Goal: Information Seeking & Learning: Learn about a topic

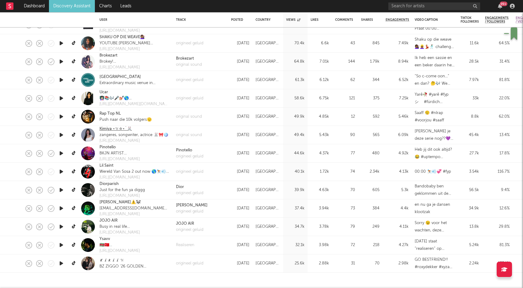
click at [110, 130] on link "Kimiya ⋆𐙚✮⋆˙🐰" at bounding box center [115, 129] width 32 height 6
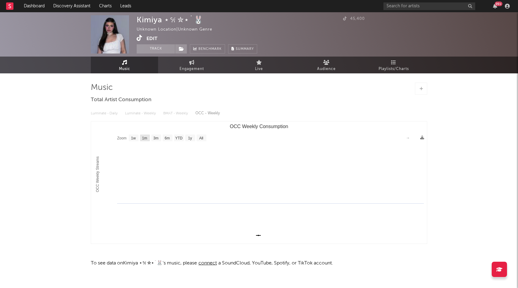
click at [143, 136] on text "1m" at bounding box center [144, 138] width 5 height 4
select select "1m"
type input "1970-01-01"
type input "1970-02-01"
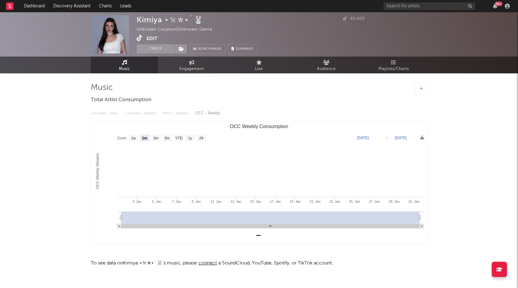
scroll to position [9, 0]
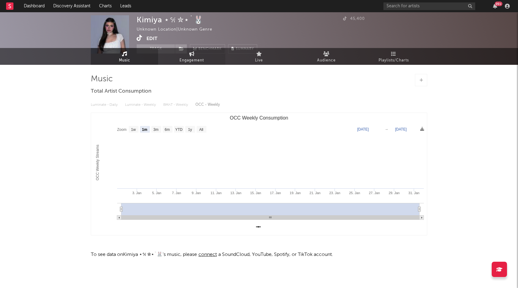
click at [174, 58] on link "Engagement" at bounding box center [191, 56] width 67 height 17
select select "1w"
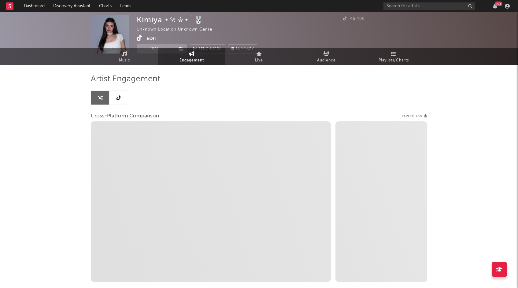
click at [121, 91] on link at bounding box center [119, 98] width 18 height 14
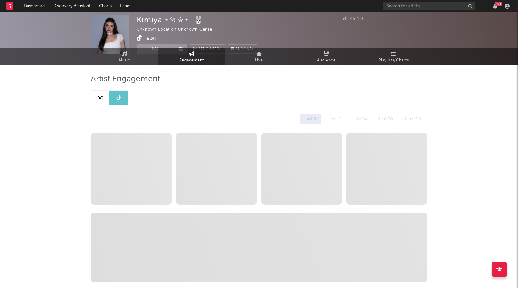
select select "6m"
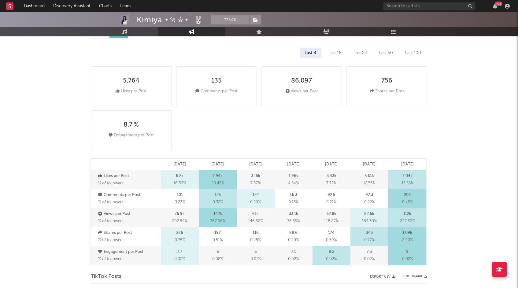
scroll to position [74, 0]
click at [340, 55] on div "Last 16" at bounding box center [335, 53] width 22 height 10
click at [340, 55] on div "Last 16" at bounding box center [334, 53] width 23 height 10
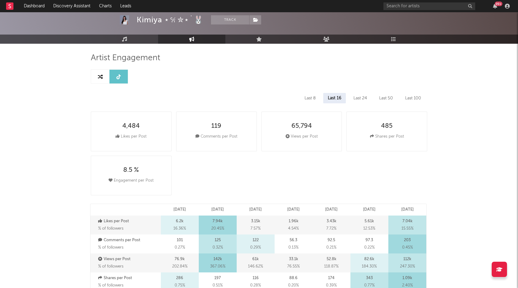
scroll to position [25, 0]
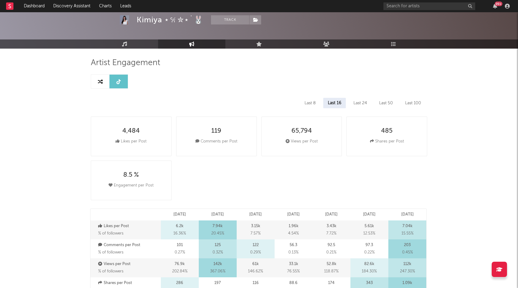
click at [112, 79] on link at bounding box center [119, 82] width 18 height 14
click at [100, 87] on link at bounding box center [100, 82] width 18 height 14
select select "1m"
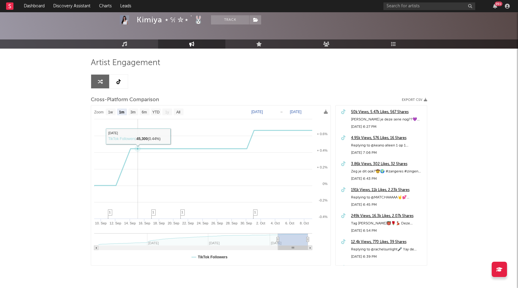
scroll to position [42, 0]
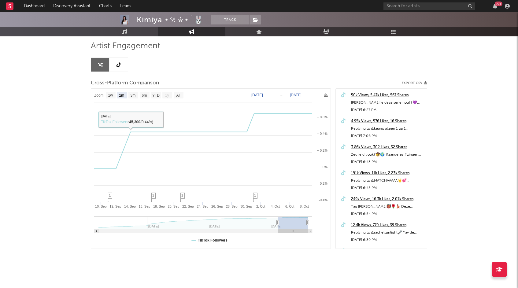
click at [116, 56] on div "Artist Engagement Cross-Platform Comparison Export CSV Zoom 1w 1m 3m 6m YTD 1y …" at bounding box center [259, 145] width 337 height 208
click at [117, 65] on icon at bounding box center [119, 64] width 4 height 5
select select "6m"
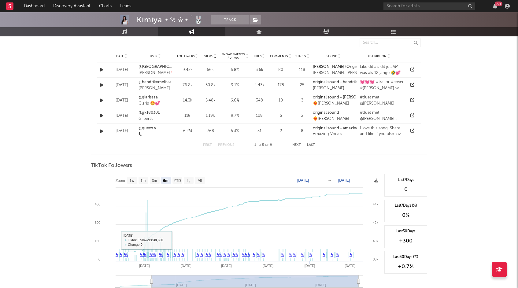
scroll to position [515, 0]
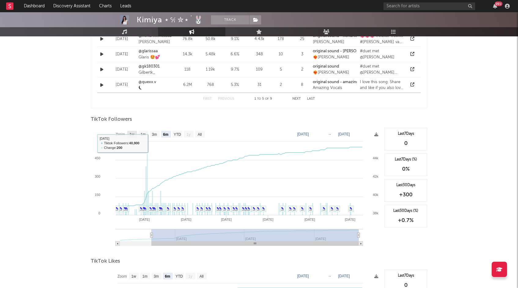
click at [128, 132] on rect at bounding box center [132, 134] width 10 height 7
select select "1w"
type input "2025-10-04"
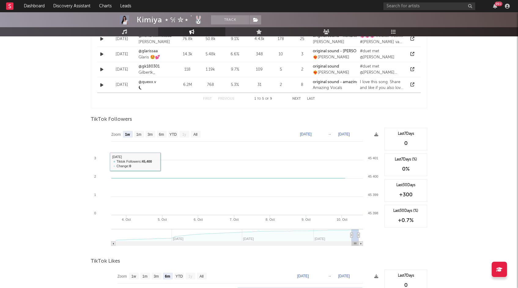
click at [137, 138] on rect at bounding box center [236, 189] width 291 height 122
click at [140, 134] on text "1m" at bounding box center [138, 134] width 5 height 4
select select "1m"
type input "[DATE]"
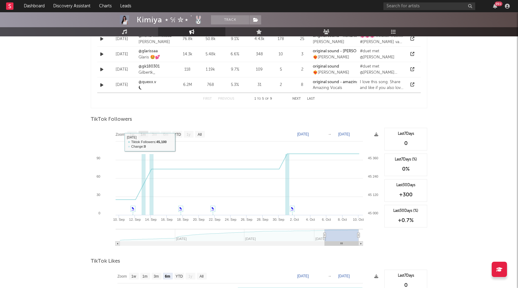
click at [147, 132] on rect at bounding box center [144, 134] width 10 height 7
click at [147, 134] on rect at bounding box center [144, 134] width 10 height 7
click at [147, 136] on rect at bounding box center [144, 134] width 10 height 7
select select "1m"
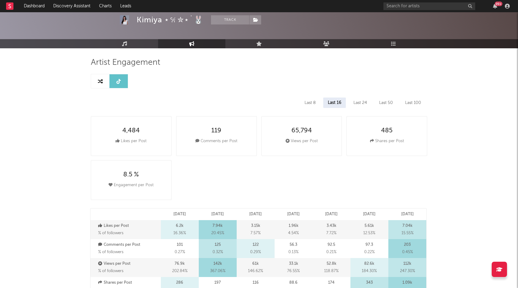
scroll to position [0, 0]
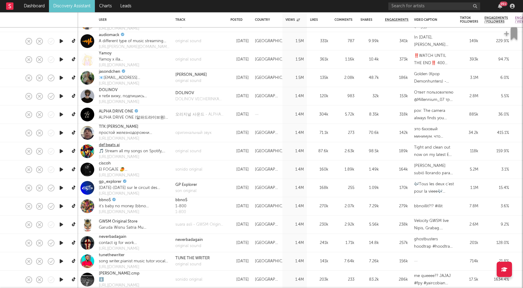
click at [110, 144] on link "def beats ai" at bounding box center [109, 145] width 21 height 6
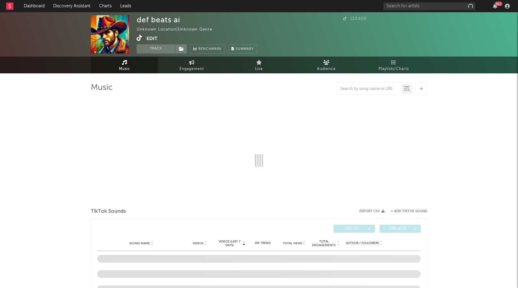
select select "1w"
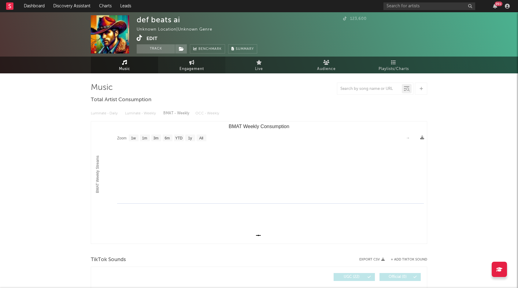
click at [182, 73] on link "Engagement" at bounding box center [191, 65] width 67 height 17
select select "1w"
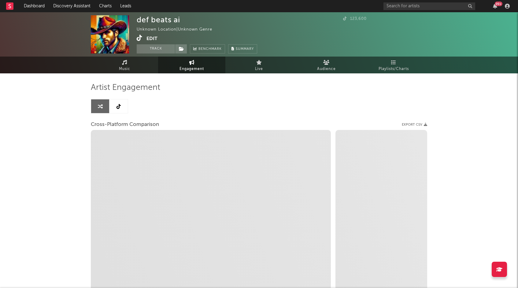
select select "1m"
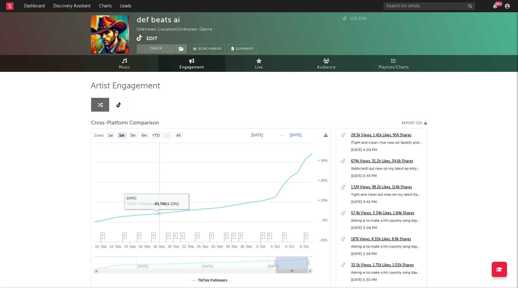
scroll to position [45, 0]
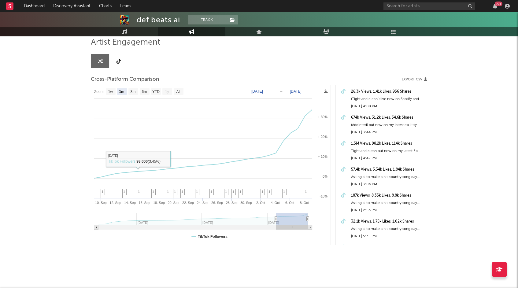
click at [117, 67] on link at bounding box center [119, 61] width 18 height 14
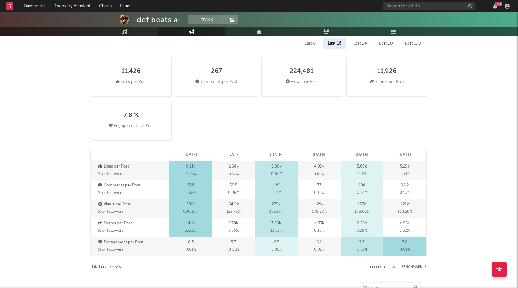
select select "6m"
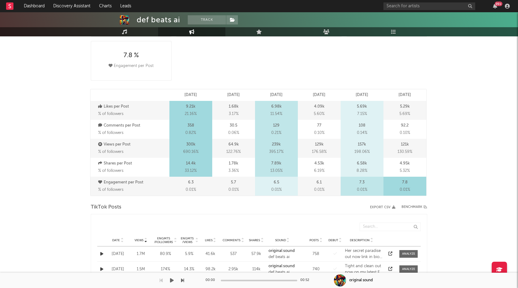
scroll to position [144, 0]
click at [355, 46] on div "11,426 Likes per Post 267 Comments per Post 224,481 Views per Post 11,926 Share…" at bounding box center [261, 39] width 341 height 88
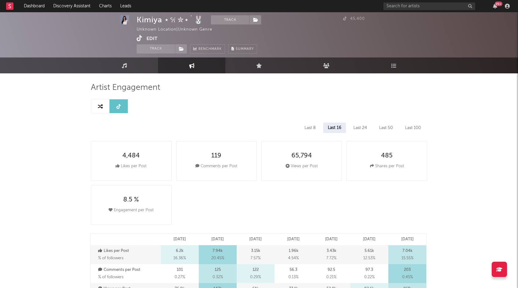
select select "1m"
select select "6m"
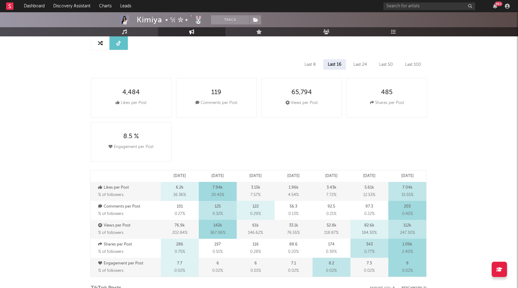
scroll to position [67, 0]
